Goal: Task Accomplishment & Management: Use online tool/utility

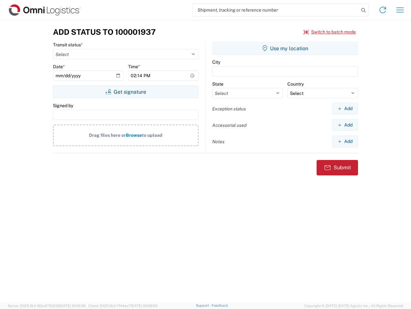
click at [276, 10] on input "search" at bounding box center [276, 10] width 167 height 12
click at [364, 10] on icon at bounding box center [363, 10] width 9 height 9
click at [383, 10] on icon at bounding box center [383, 10] width 10 height 10
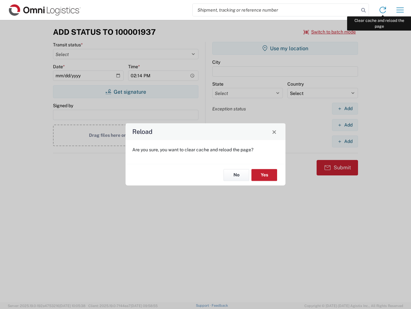
click at [401, 10] on div "Reload Are you sure, you want to clear cache and reload the page? No Yes" at bounding box center [205, 154] width 411 height 309
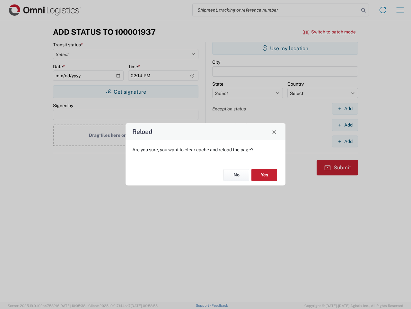
click at [330, 32] on div "Reload Are you sure, you want to clear cache and reload the page? No Yes" at bounding box center [205, 154] width 411 height 309
click at [126, 92] on div "Reload Are you sure, you want to clear cache and reload the page? No Yes" at bounding box center [205, 154] width 411 height 309
click at [285, 48] on div "Reload Are you sure, you want to clear cache and reload the page? No Yes" at bounding box center [205, 154] width 411 height 309
click at [345, 108] on div "Reload Are you sure, you want to clear cache and reload the page? No Yes" at bounding box center [205, 154] width 411 height 309
click at [345, 125] on div "Reload Are you sure, you want to clear cache and reload the page? No Yes" at bounding box center [205, 154] width 411 height 309
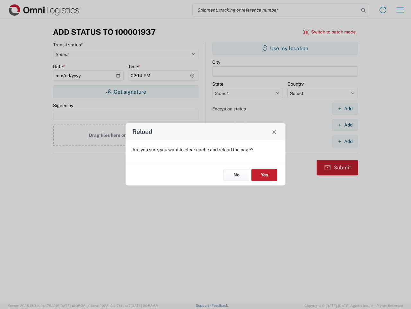
click at [345, 141] on div "Reload Are you sure, you want to clear cache and reload the page? No Yes" at bounding box center [205, 154] width 411 height 309
